Goal: Check status

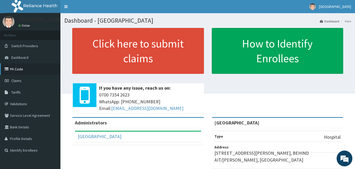
click at [19, 69] on link "PA Code" at bounding box center [30, 69] width 60 height 12
click at [18, 82] on span "Claims" at bounding box center [16, 80] width 10 height 5
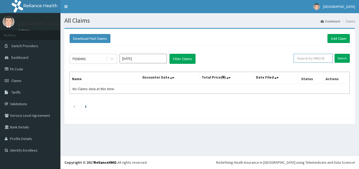
click at [315, 58] on input "text" at bounding box center [313, 58] width 39 height 9
paste input "REL/10858/C"
click at [299, 58] on input "REL/10858/CREL/10858/CREL/10858/C" at bounding box center [304, 58] width 35 height 9
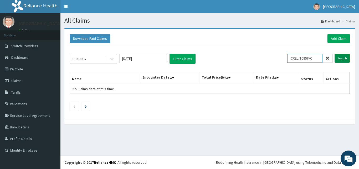
type input "CREL/10858/C"
click at [342, 59] on input "Search" at bounding box center [342, 58] width 15 height 9
